Goal: Navigation & Orientation: Find specific page/section

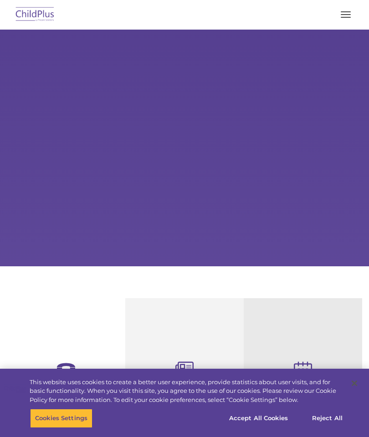
select select "MEDIUM"
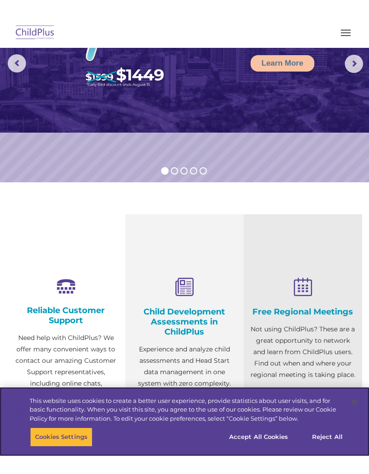
scroll to position [68, 0]
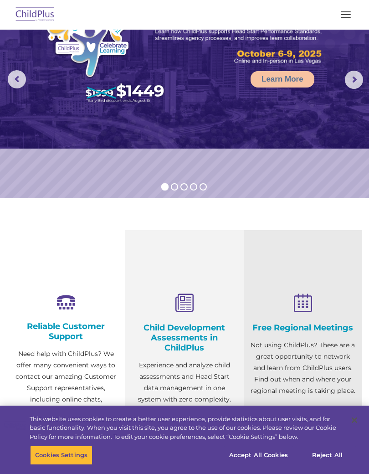
click at [312, 120] on img at bounding box center [184, 54] width 369 height 187
click at [347, 13] on button "button" at bounding box center [345, 14] width 19 height 15
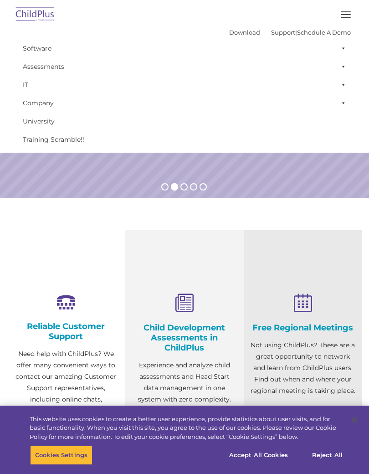
click at [345, 12] on button "button" at bounding box center [345, 14] width 19 height 15
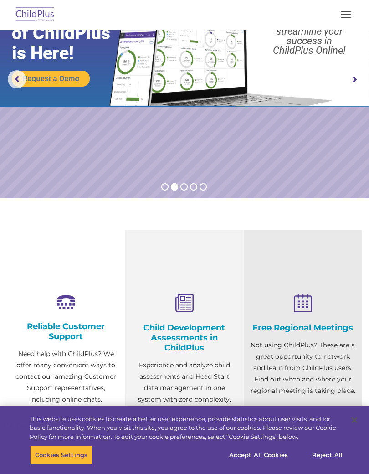
click at [338, 13] on button "button" at bounding box center [345, 14] width 19 height 15
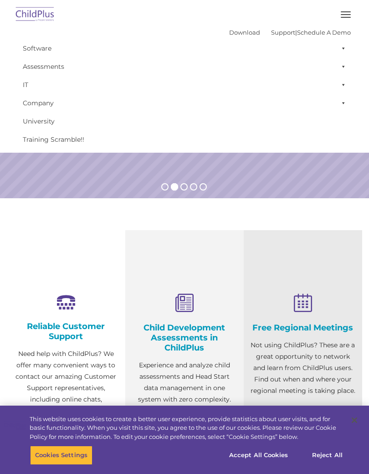
click at [339, 49] on span at bounding box center [341, 48] width 9 height 18
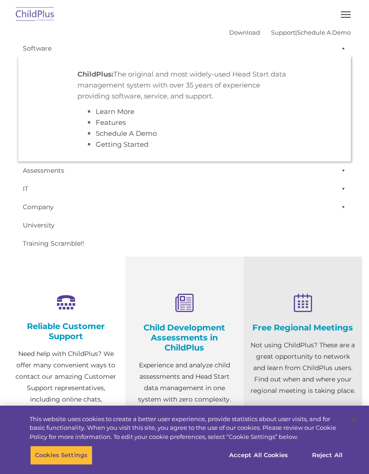
click at [339, 164] on span at bounding box center [341, 170] width 9 height 18
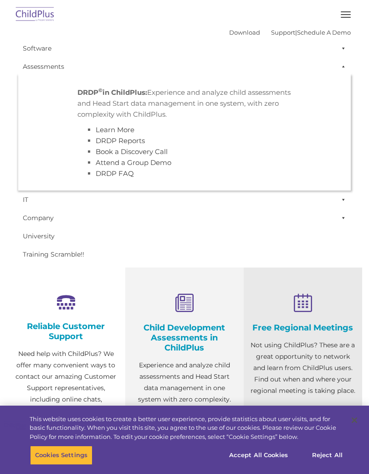
click at [343, 192] on span at bounding box center [341, 199] width 9 height 18
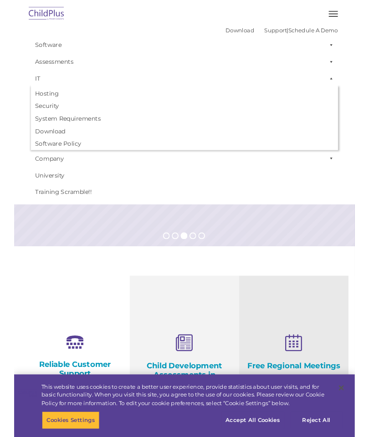
scroll to position [36, 0]
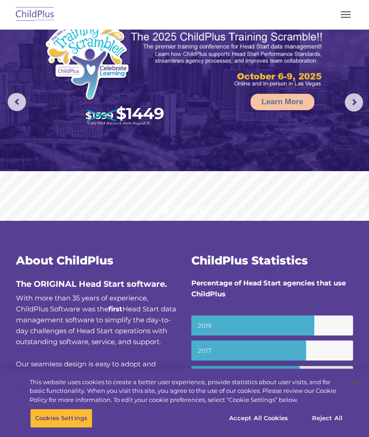
click at [337, 11] on button "button" at bounding box center [345, 14] width 19 height 15
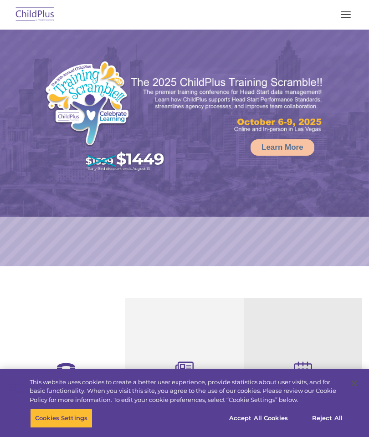
select select "MEDIUM"
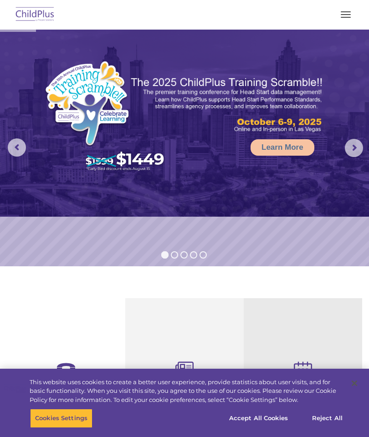
click at [348, 10] on button "button" at bounding box center [345, 14] width 19 height 15
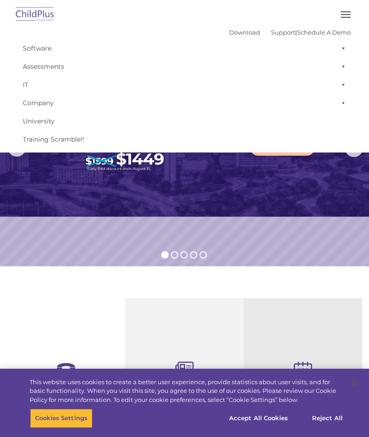
click at [346, 41] on link "Software" at bounding box center [184, 48] width 333 height 18
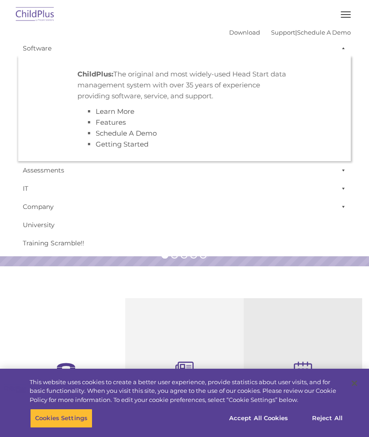
click at [345, 12] on button "button" at bounding box center [345, 14] width 19 height 15
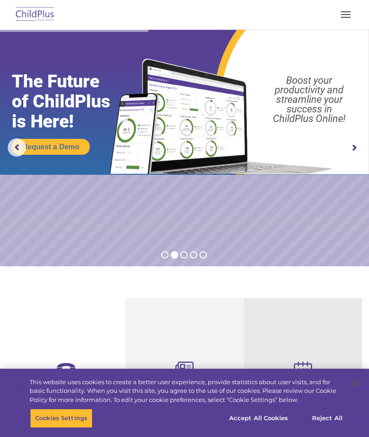
click at [31, 4] on img at bounding box center [35, 14] width 43 height 21
click at [28, 10] on img at bounding box center [35, 14] width 43 height 21
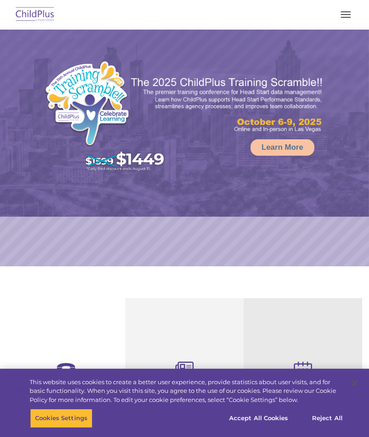
select select "MEDIUM"
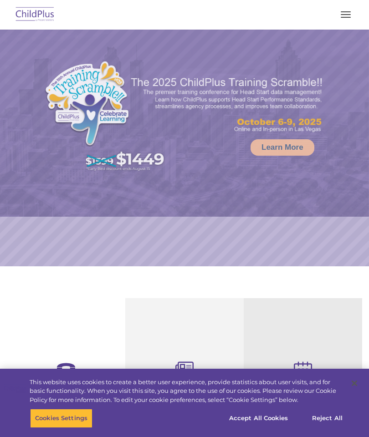
select select "MEDIUM"
